Goal: Book appointment/travel/reservation

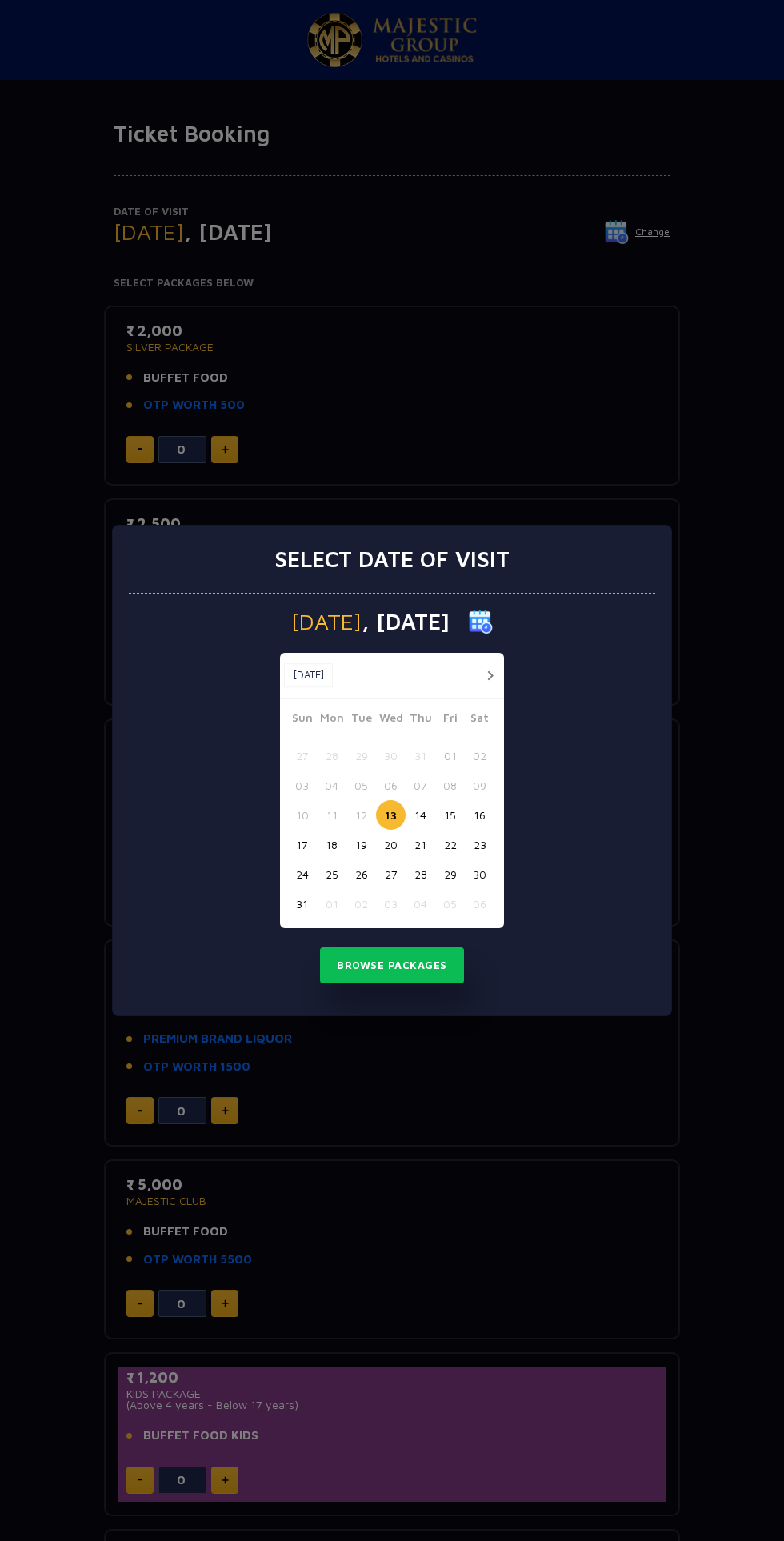
click at [480, 815] on button "16" at bounding box center [480, 815] width 30 height 30
click at [425, 965] on button "Browse Packages" at bounding box center [392, 966] width 144 height 37
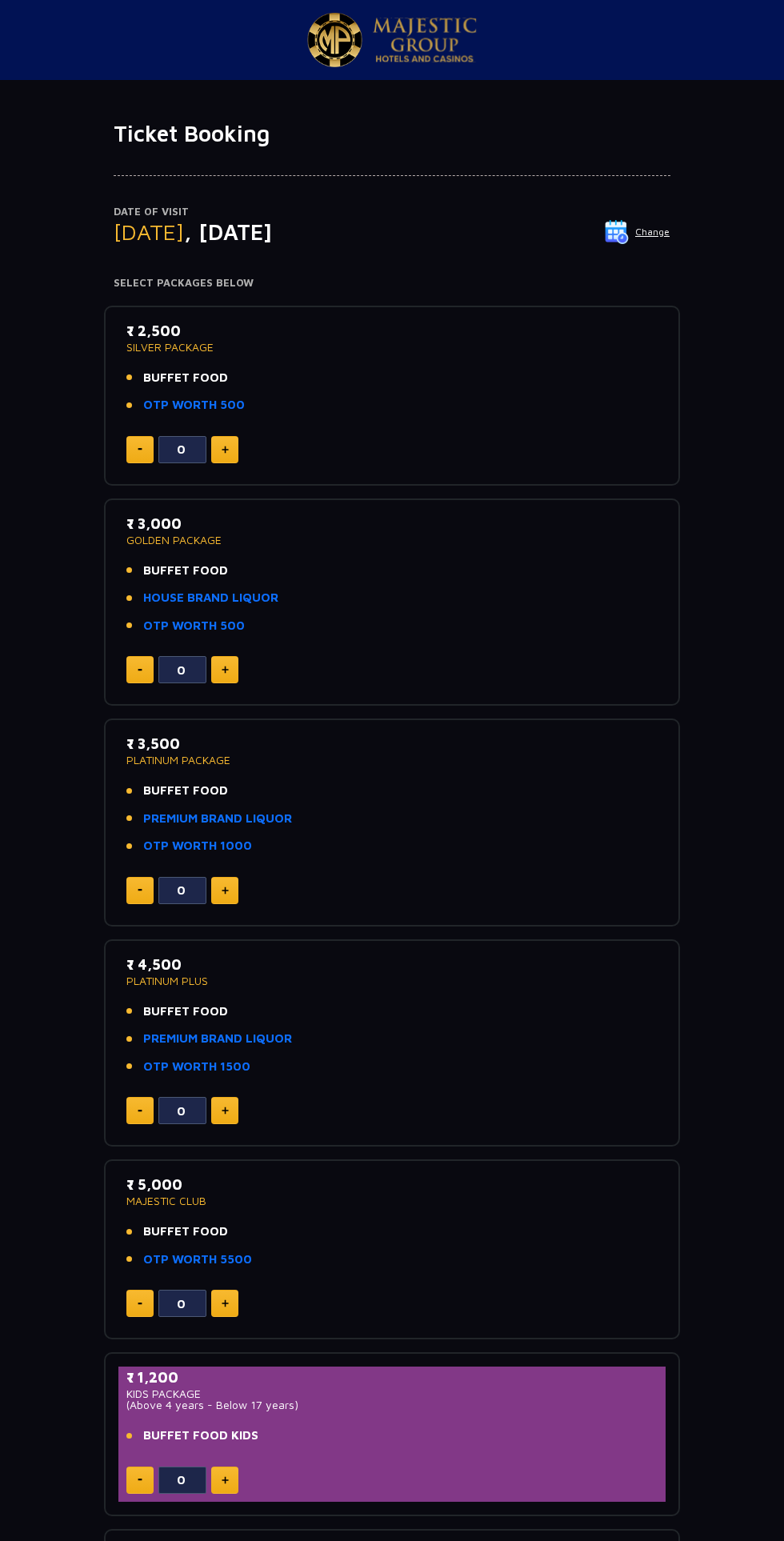
click at [220, 402] on link "OTP WORTH 500" at bounding box center [194, 405] width 102 height 18
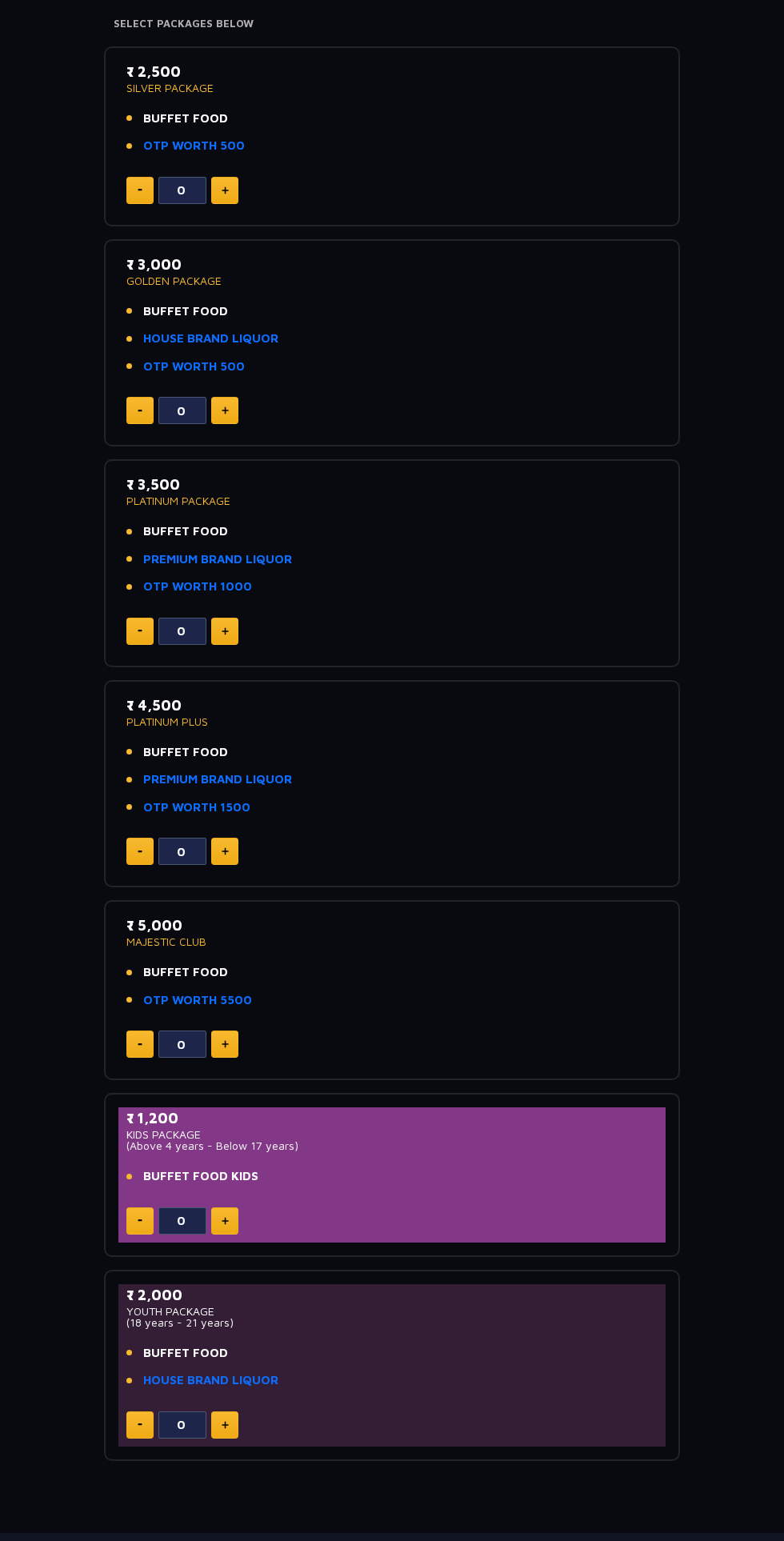
scroll to position [332, 0]
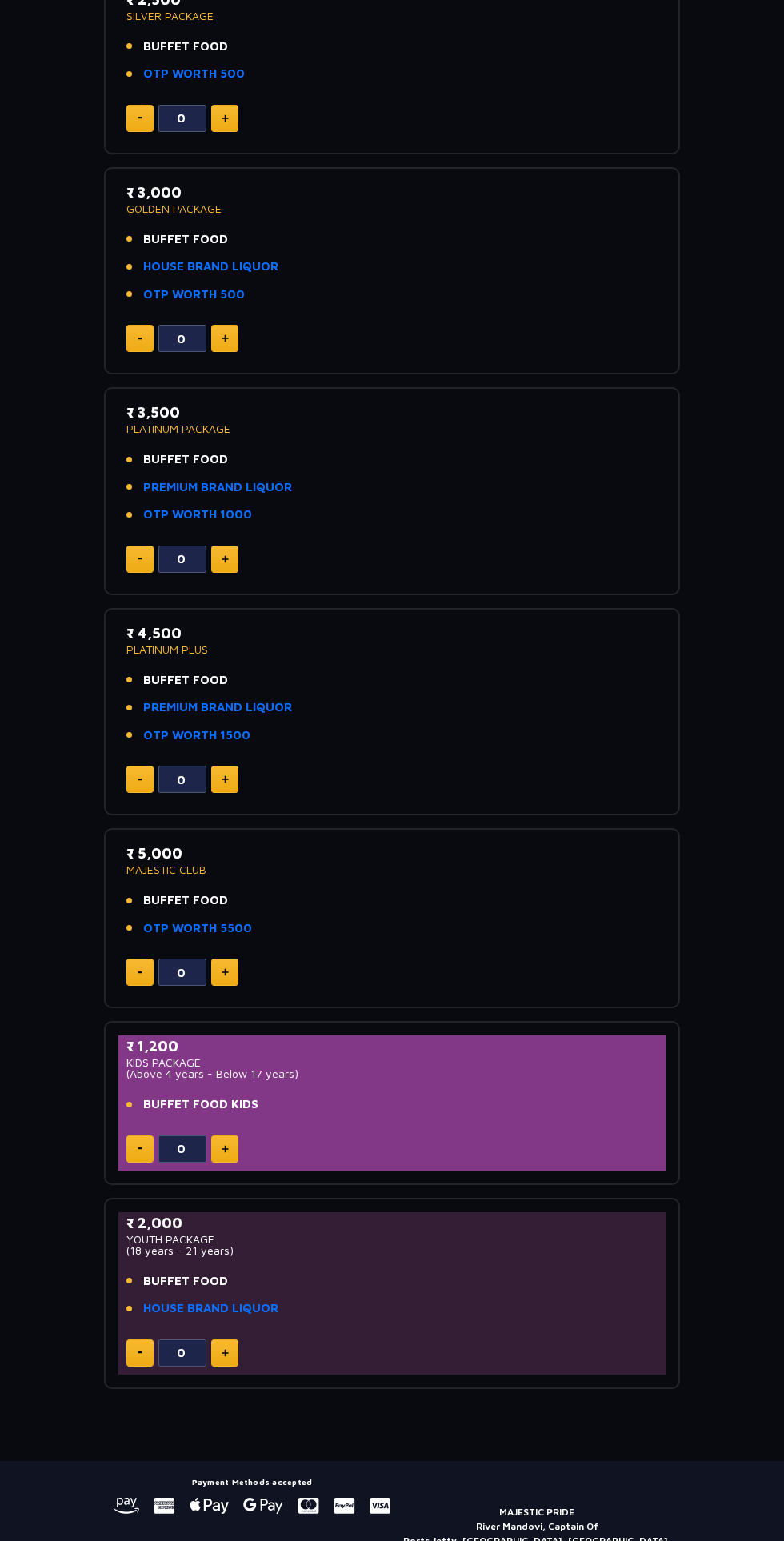
click at [277, 1284] on li "BUFFET FOOD" at bounding box center [392, 1281] width 531 height 18
click at [432, 1237] on p "YOUTH PACKAGE" at bounding box center [392, 1239] width 531 height 11
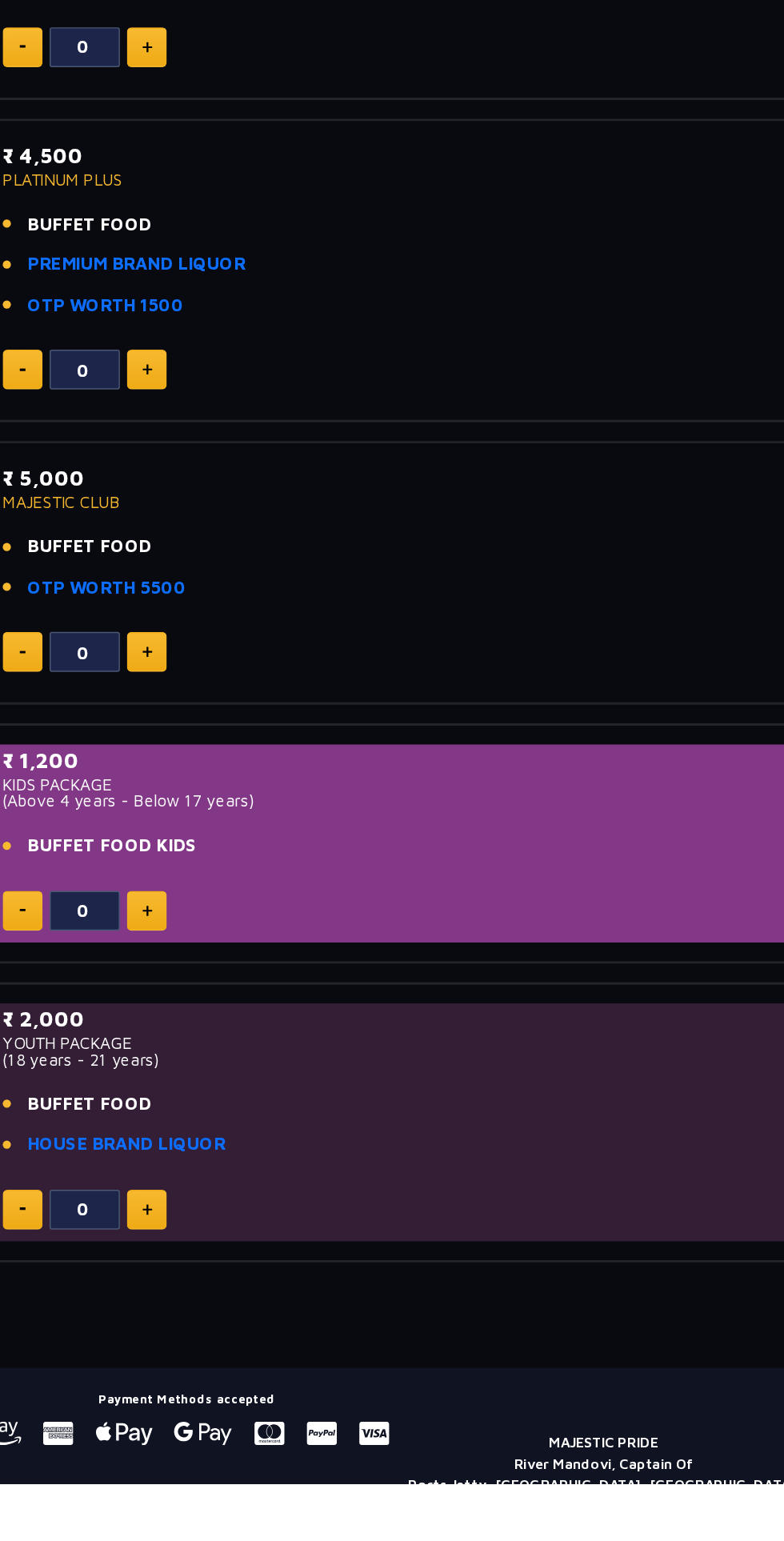
click at [234, 1307] on link "HOUSE BRAND LIQUOR" at bounding box center [211, 1309] width 135 height 18
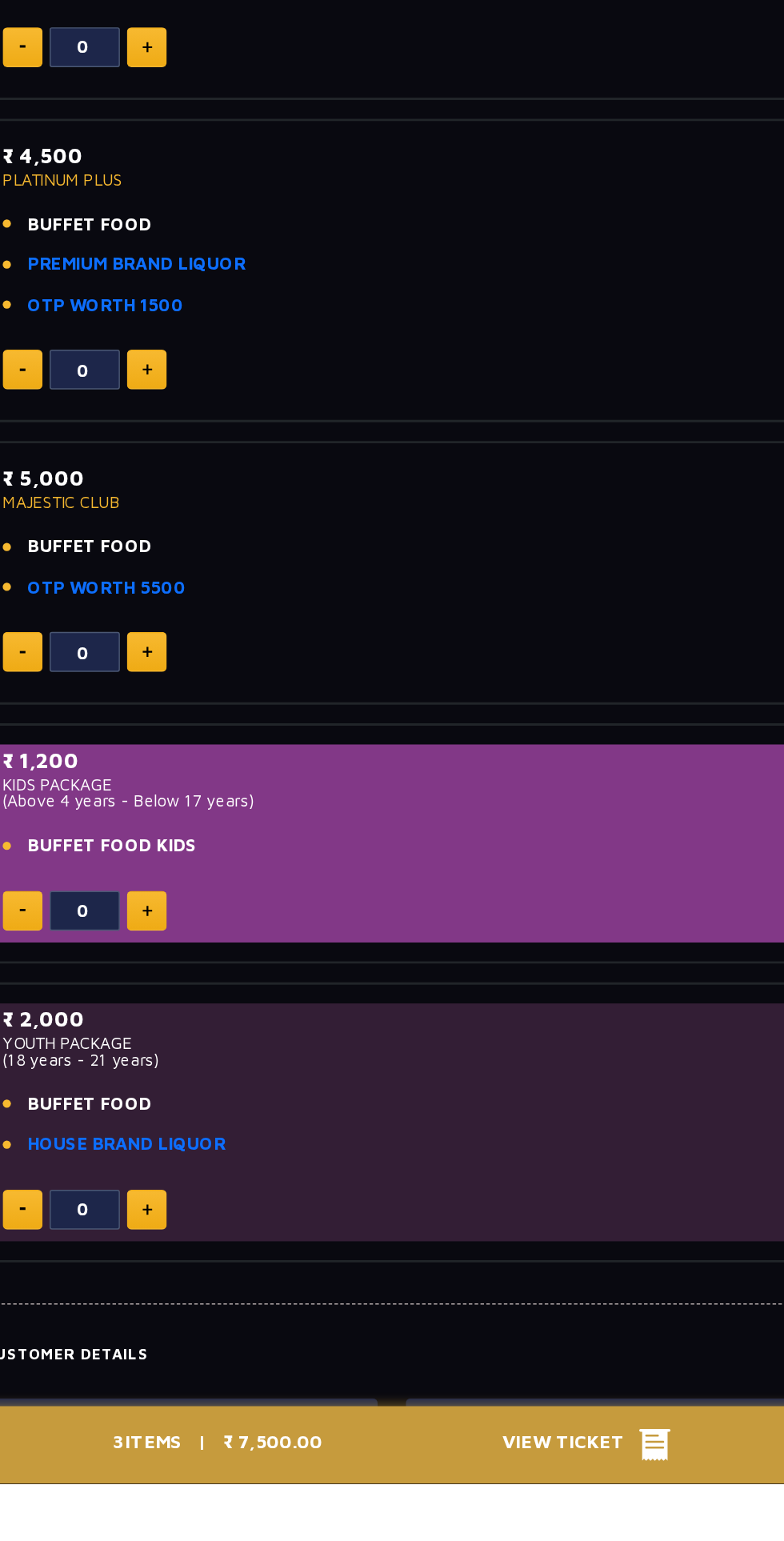
type input "4"
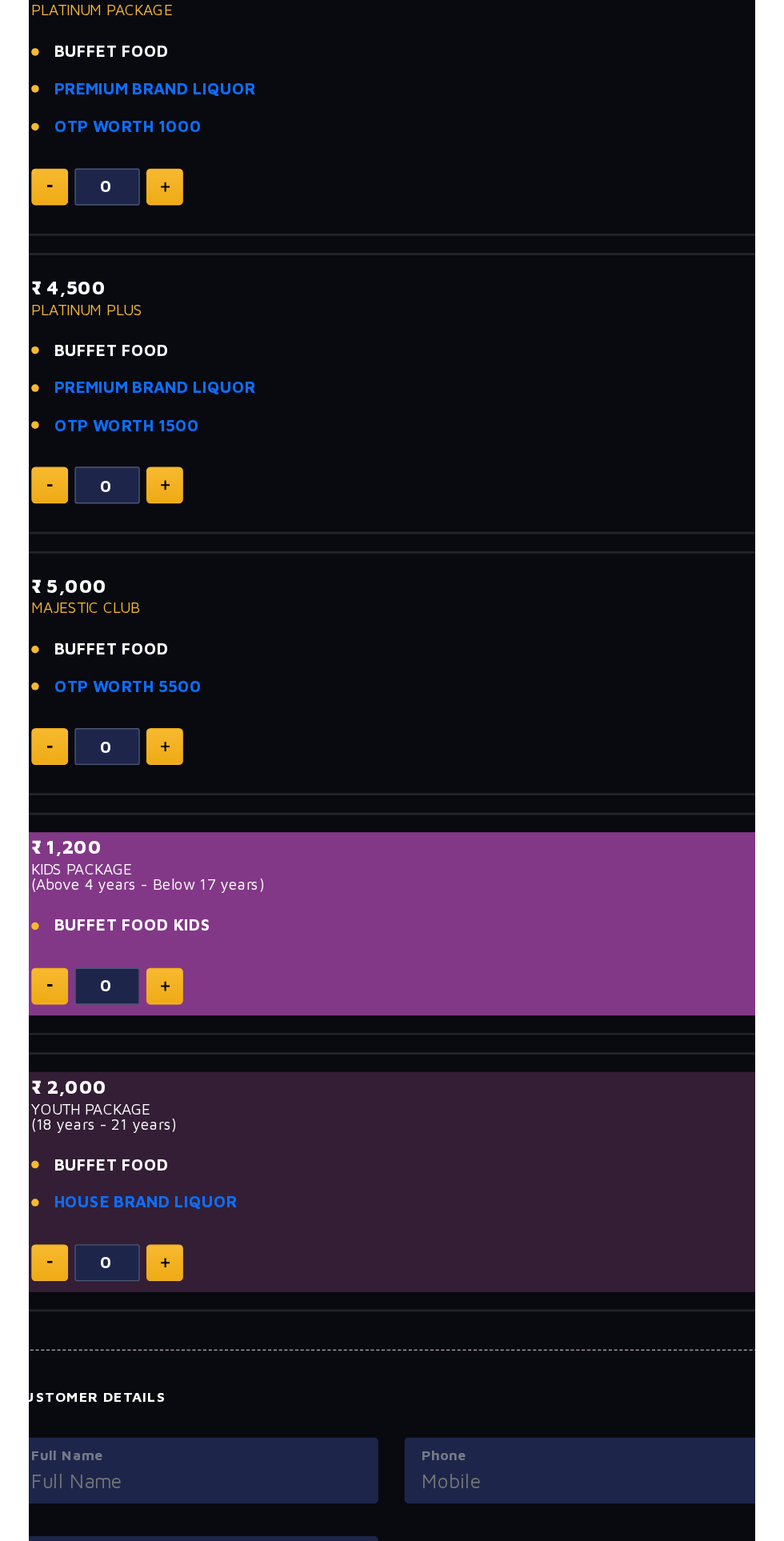
scroll to position [359, 0]
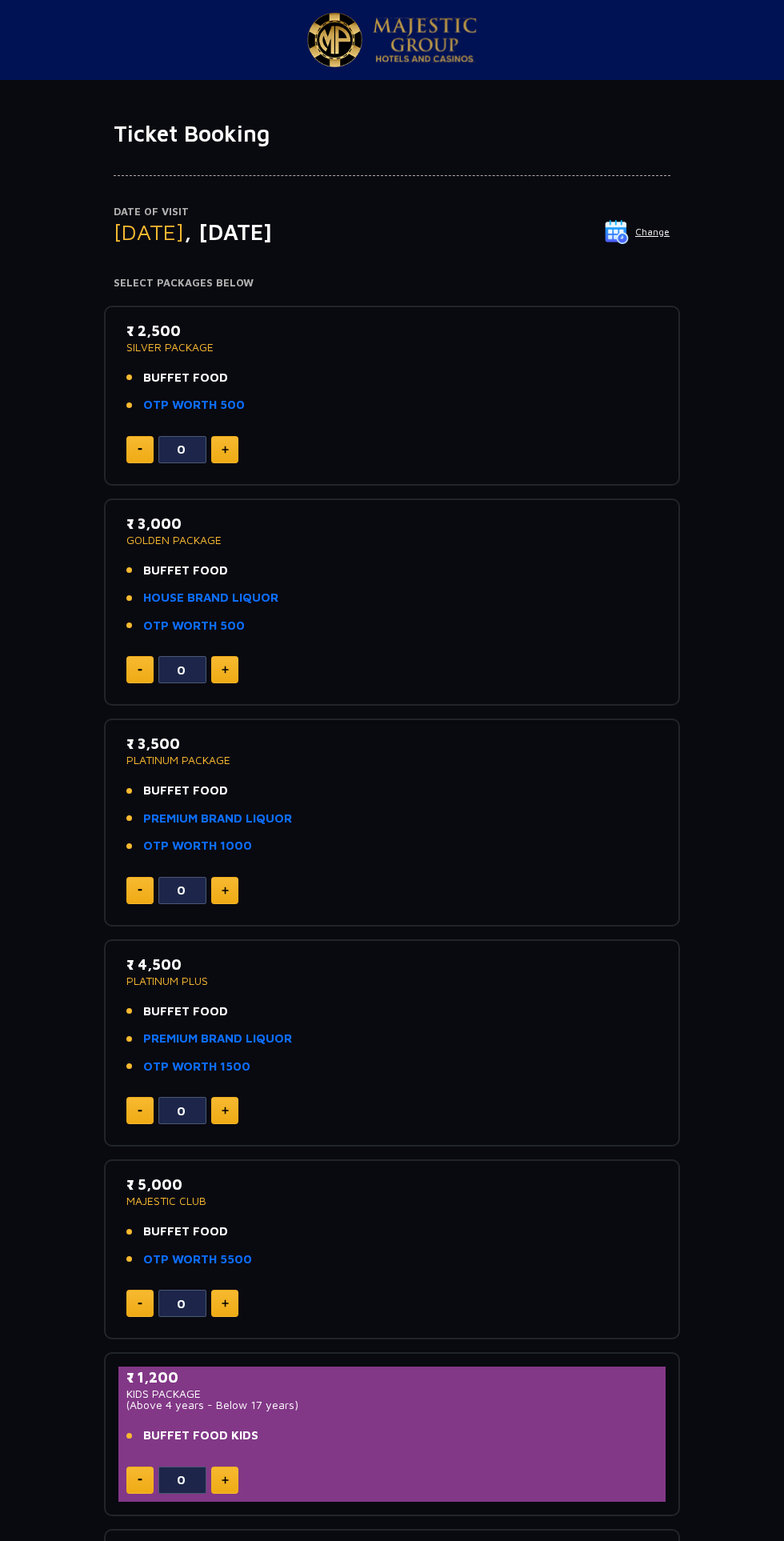
click at [224, 449] on img at bounding box center [225, 450] width 7 height 8
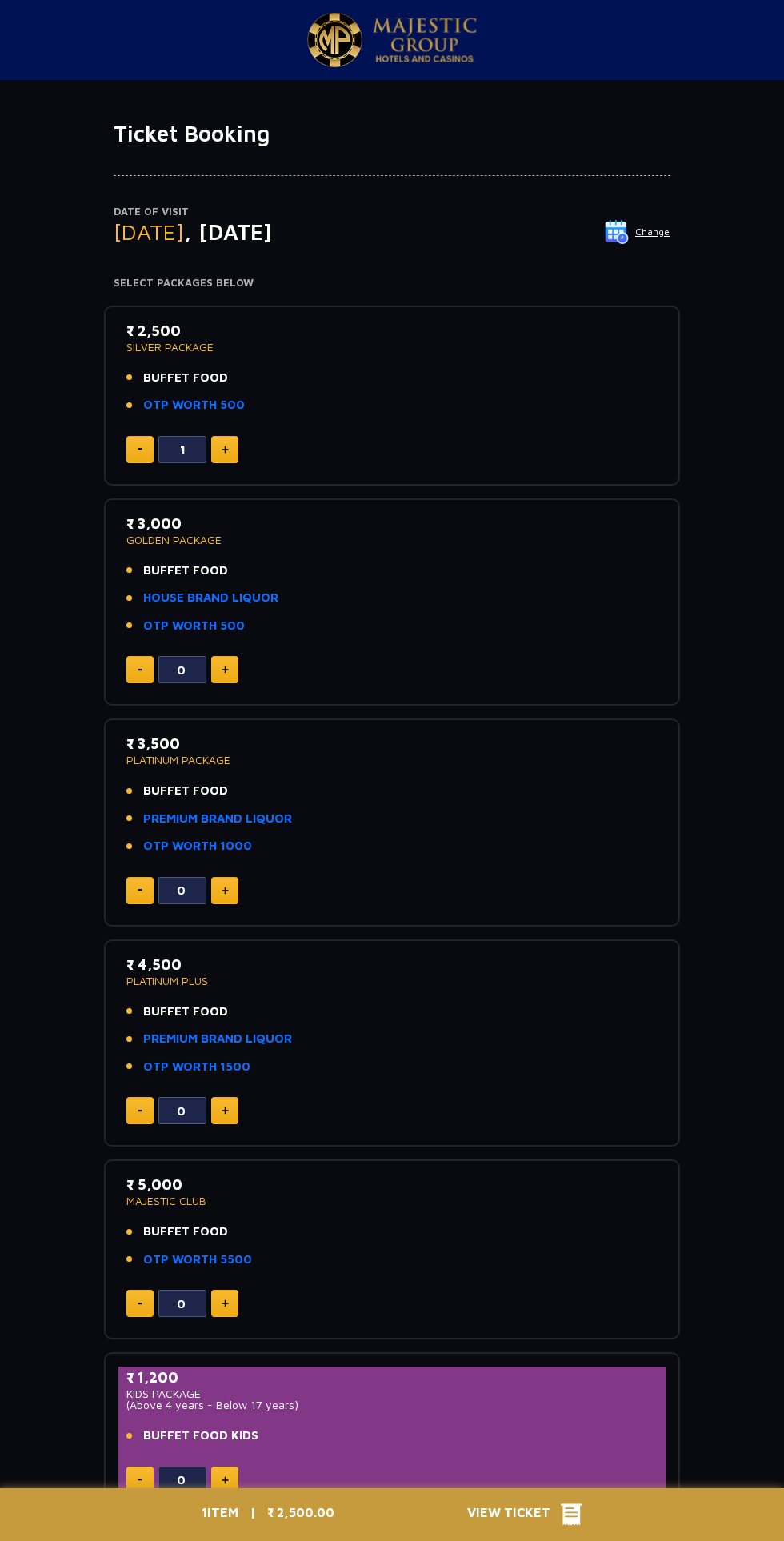
click at [227, 449] on img at bounding box center [225, 450] width 7 height 8
click at [224, 449] on img at bounding box center [225, 450] width 7 height 8
click at [225, 449] on img at bounding box center [225, 450] width 7 height 8
click at [139, 449] on img at bounding box center [139, 449] width 5 height 3
click at [224, 450] on img at bounding box center [225, 450] width 7 height 8
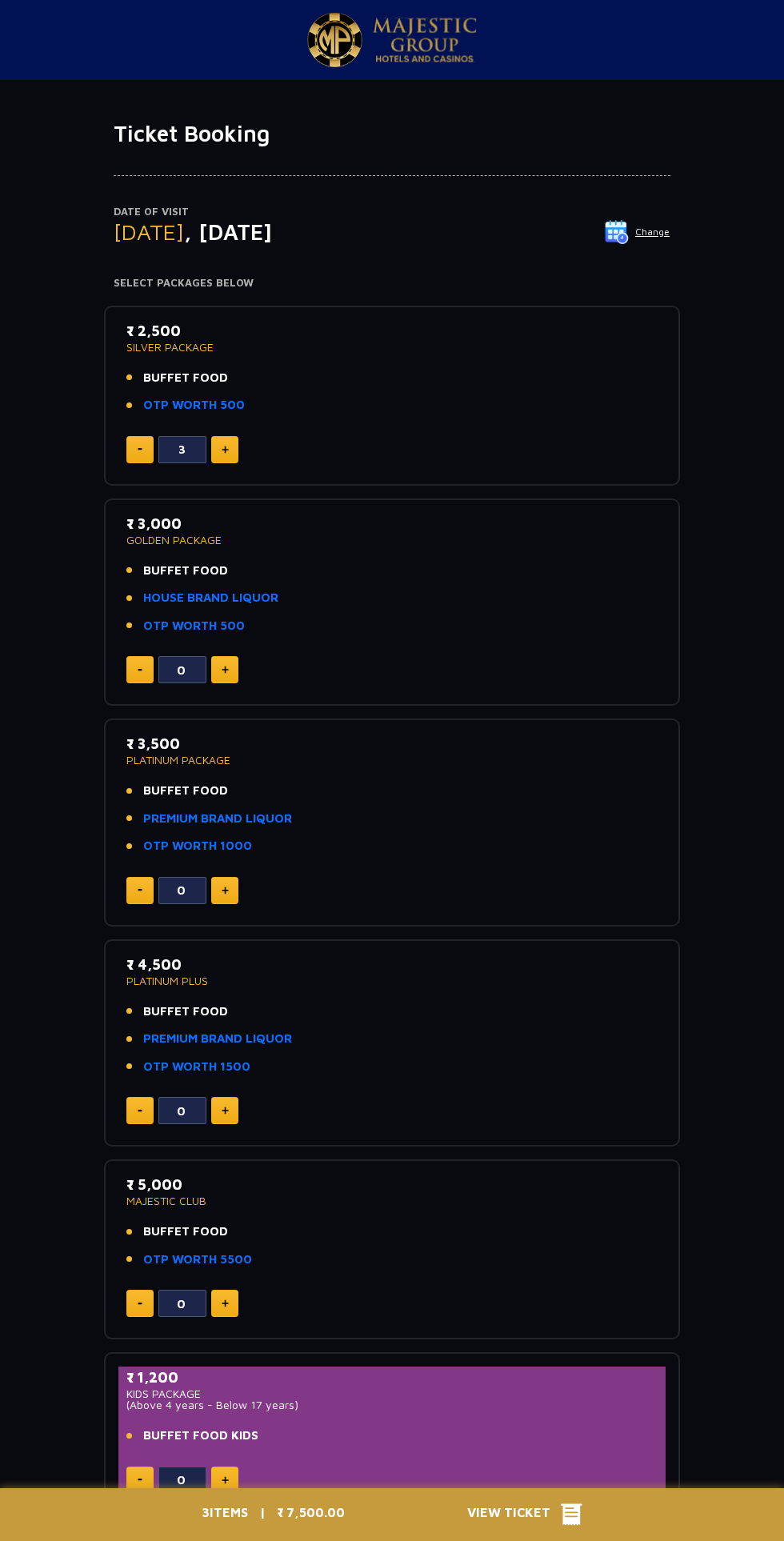
type input "4"
click at [571, 1470] on div "0" at bounding box center [392, 1480] width 531 height 27
click at [571, 1513] on icon at bounding box center [571, 1515] width 22 height 24
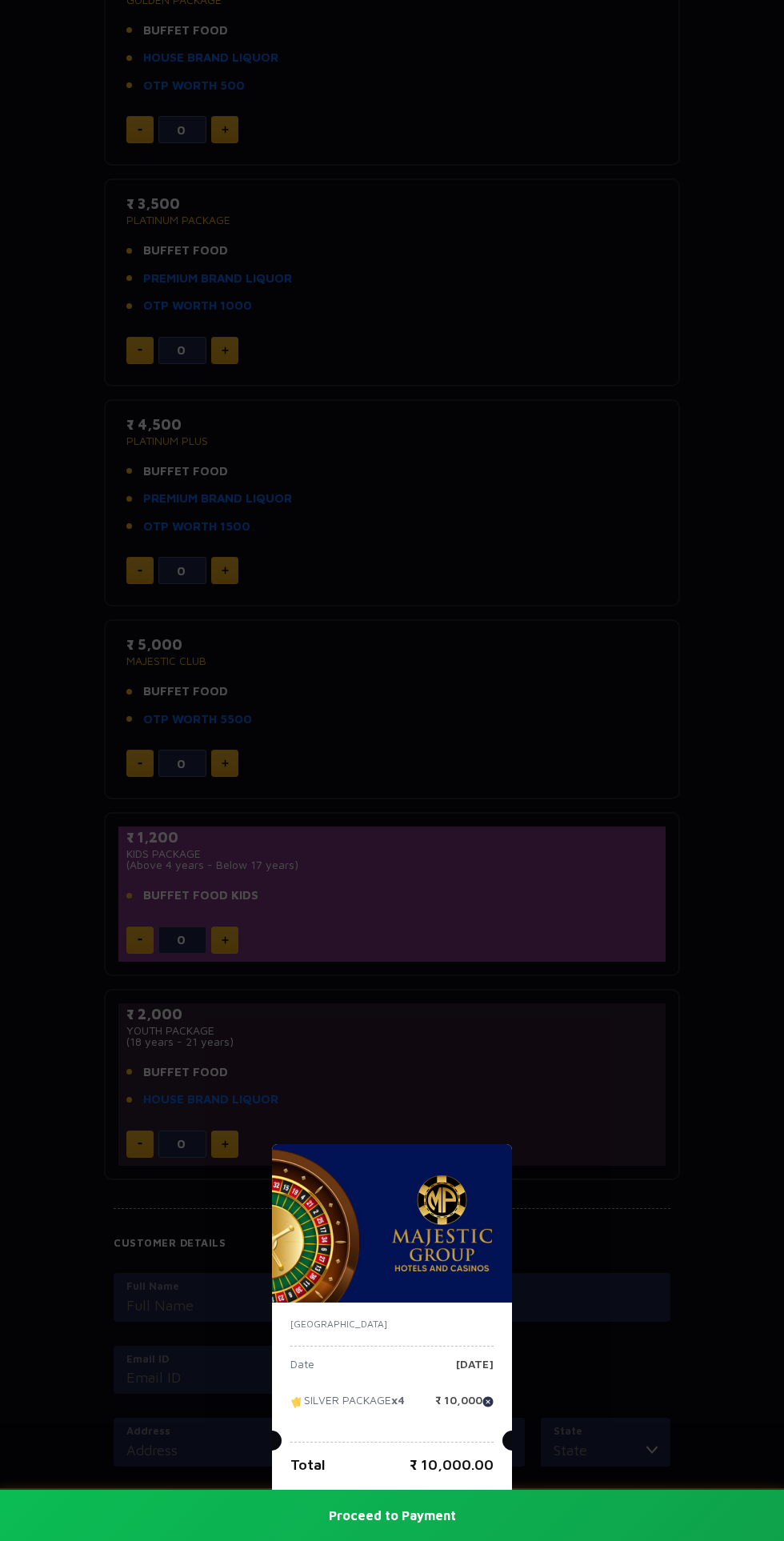
scroll to position [540, 0]
